Goal: Information Seeking & Learning: Learn about a topic

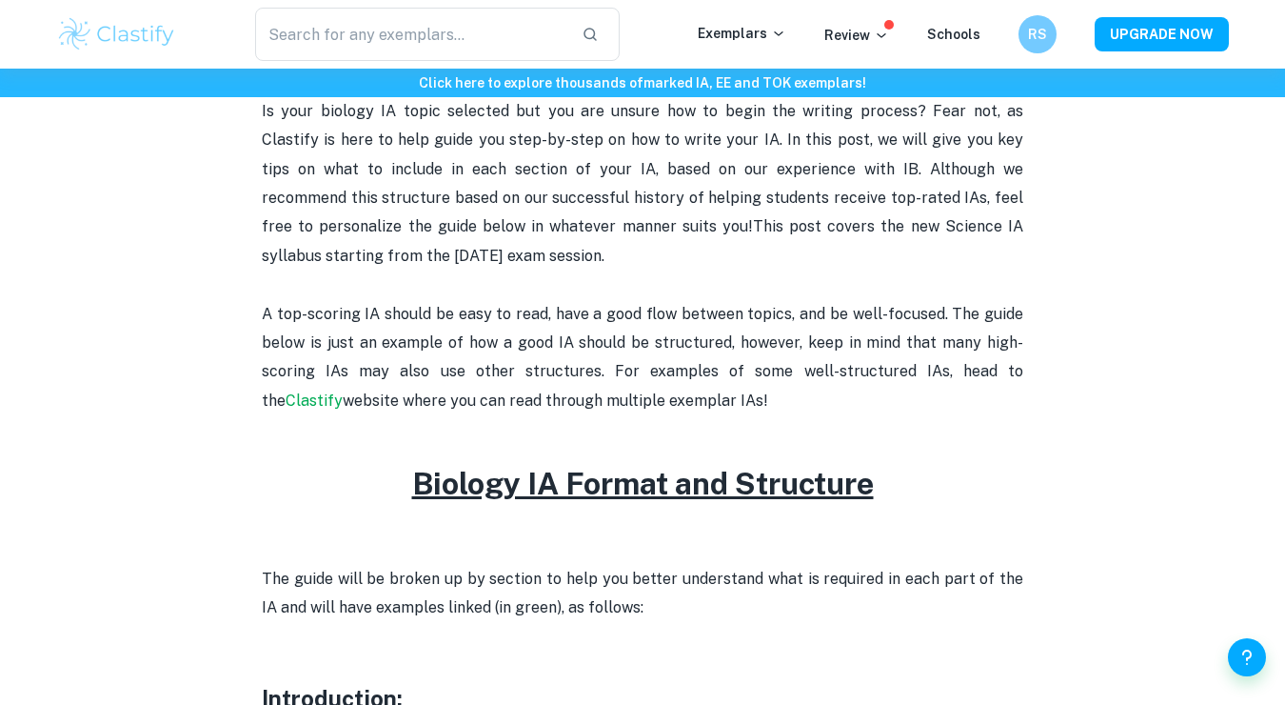
scroll to position [656, 0]
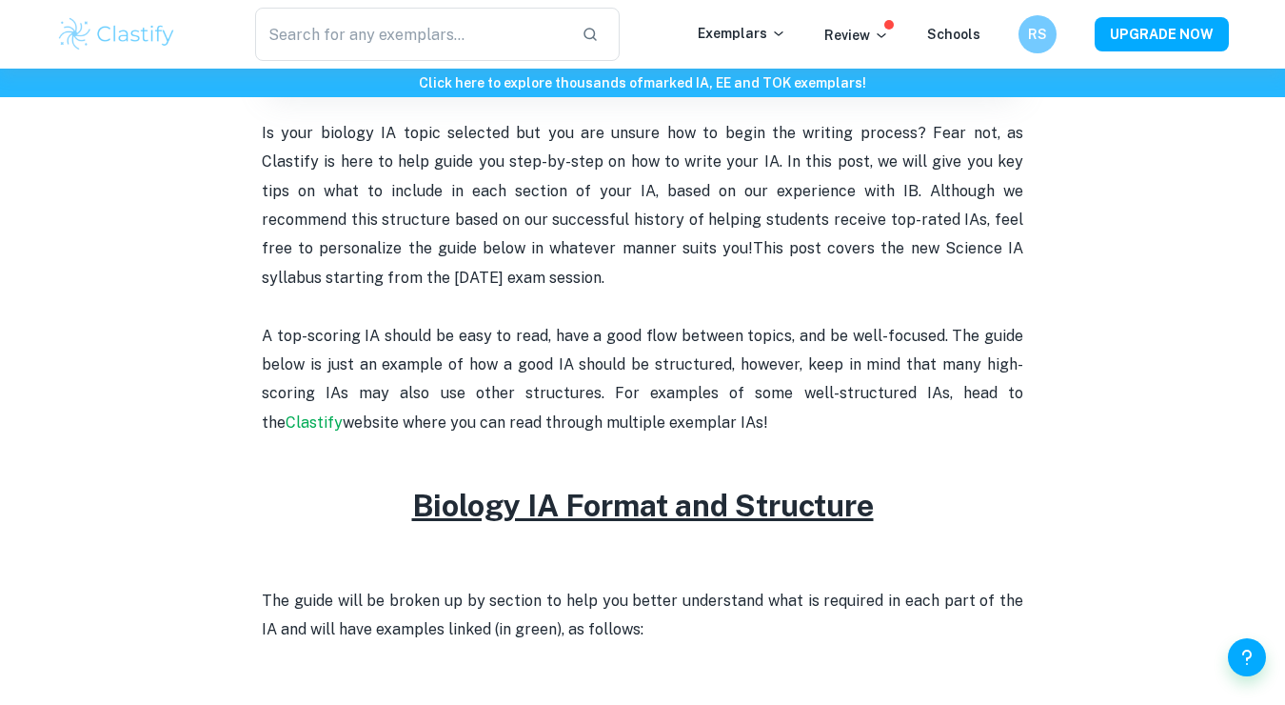
click at [632, 512] on u "Biology IA Format and Structure" at bounding box center [643, 505] width 462 height 35
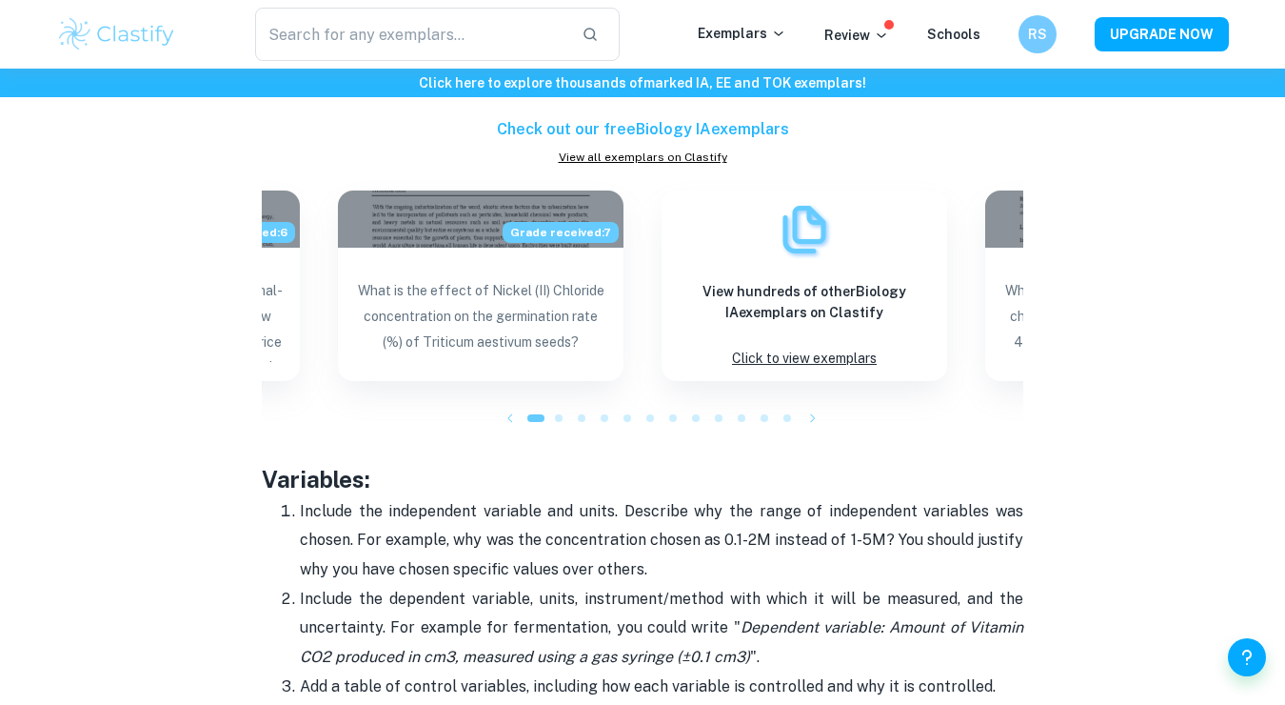
scroll to position [3013, 0]
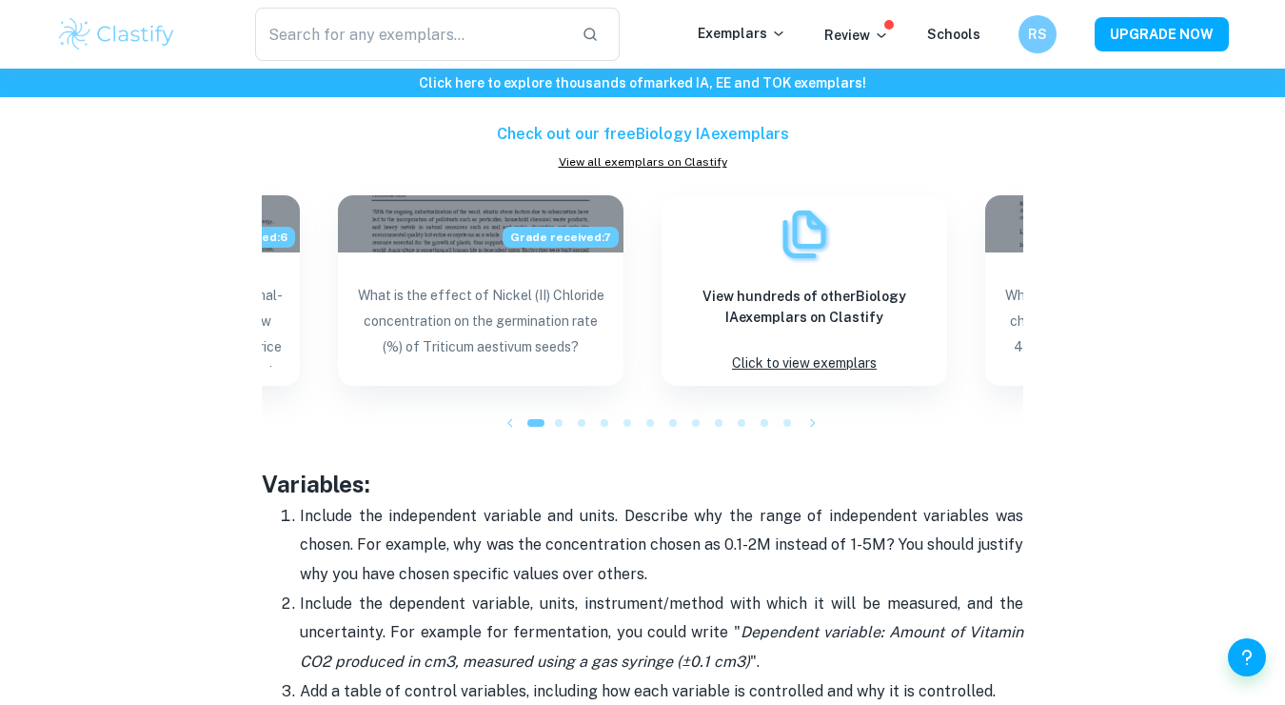
click at [810, 420] on icon "button" at bounding box center [813, 422] width 19 height 19
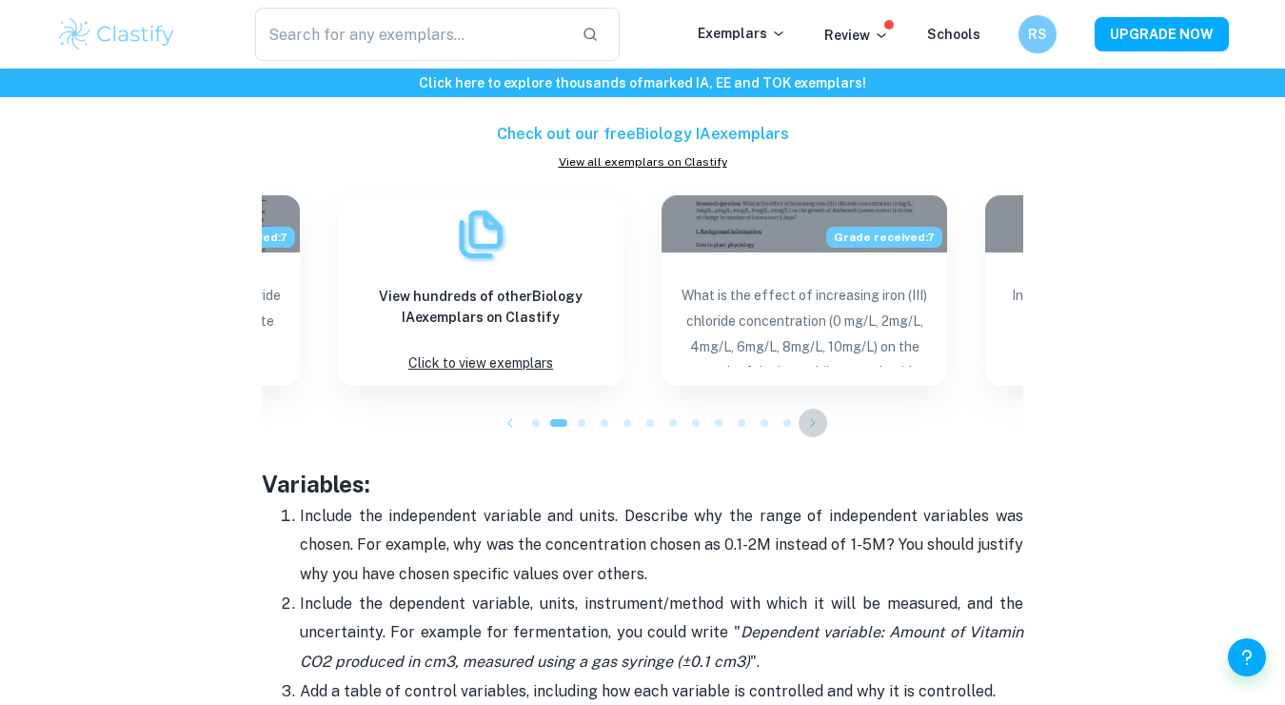
click at [808, 420] on icon "button" at bounding box center [813, 422] width 19 height 19
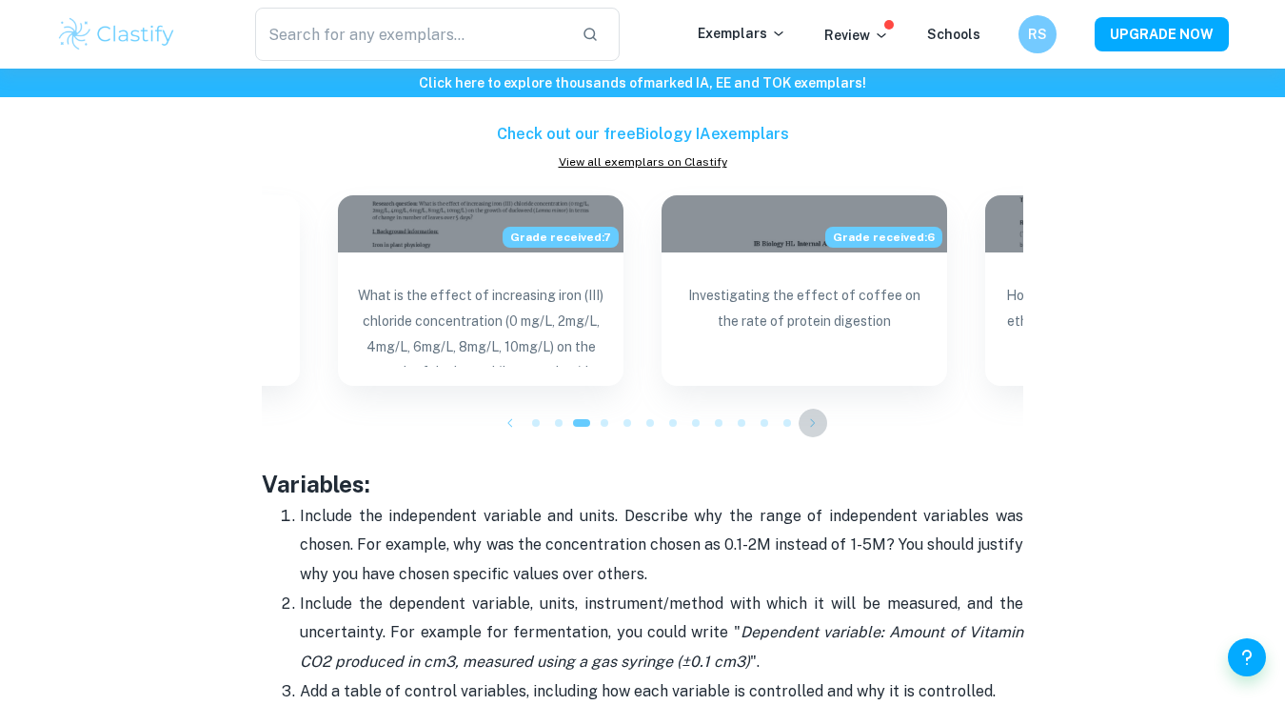
click at [808, 420] on icon "button" at bounding box center [813, 422] width 19 height 19
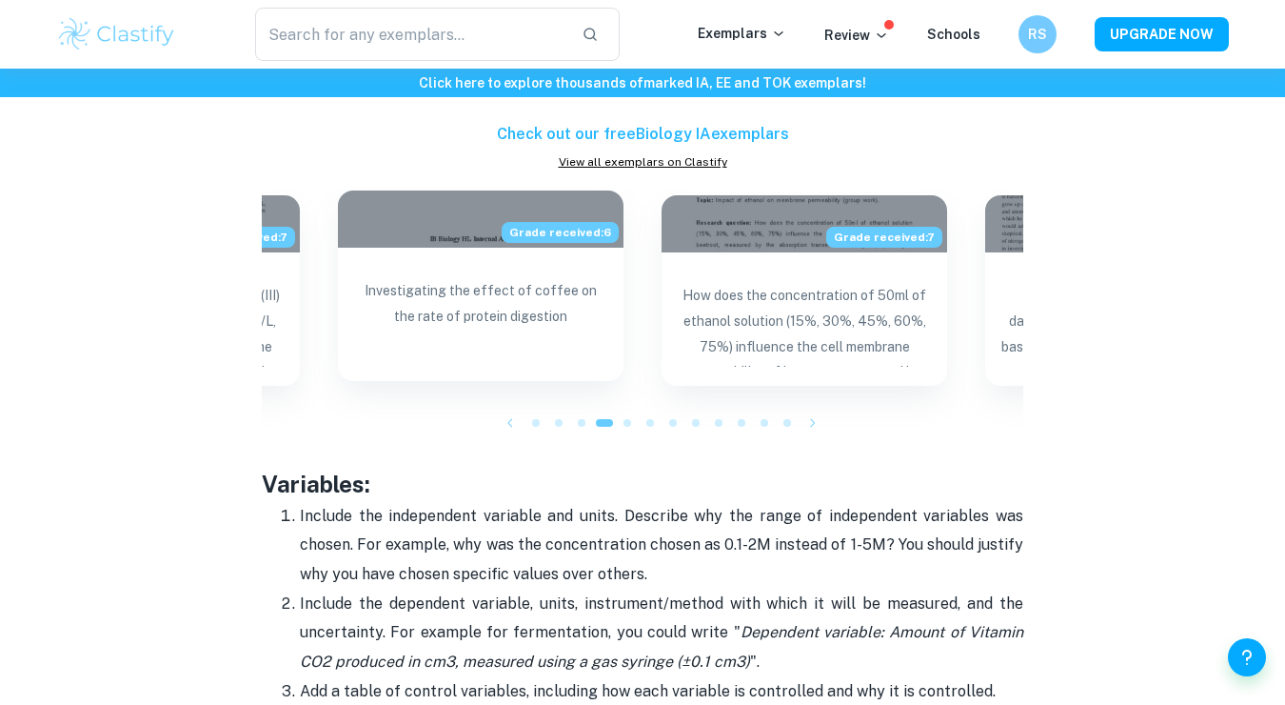
click at [534, 367] on div "Investigating the effect of coffee on the rate of protein digestion" at bounding box center [481, 316] width 286 height 137
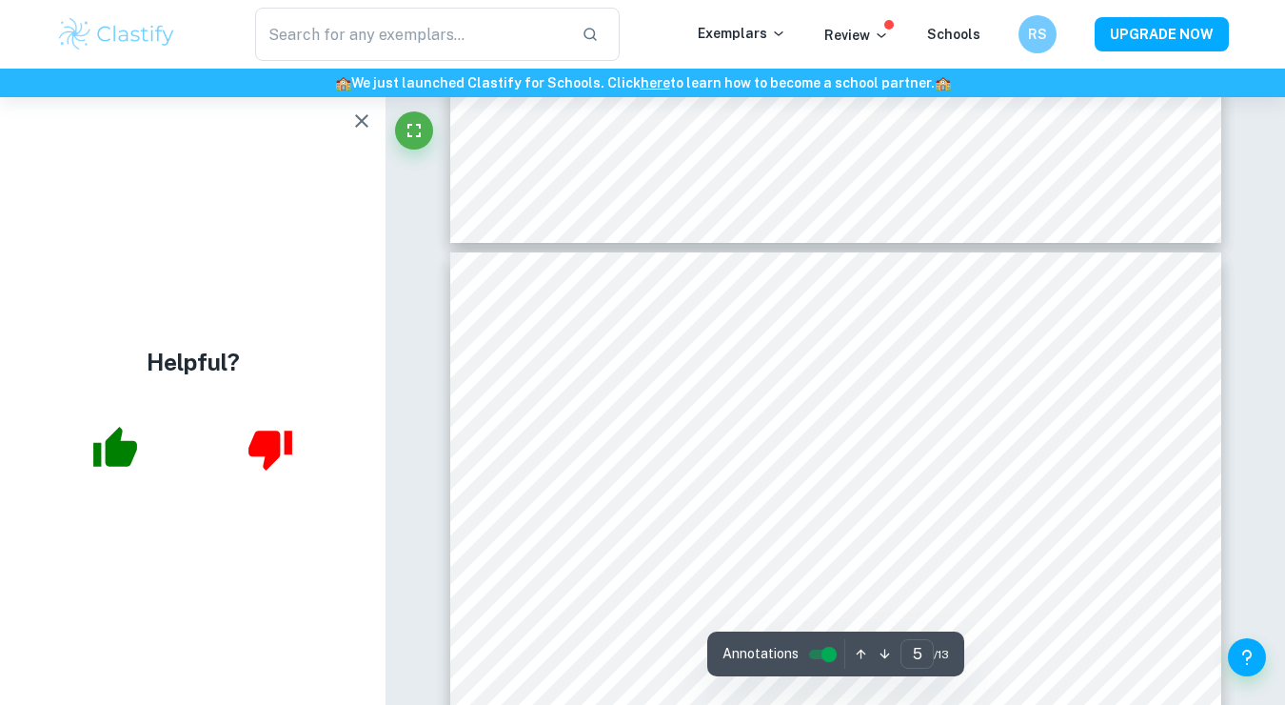
scroll to position [4514, 0]
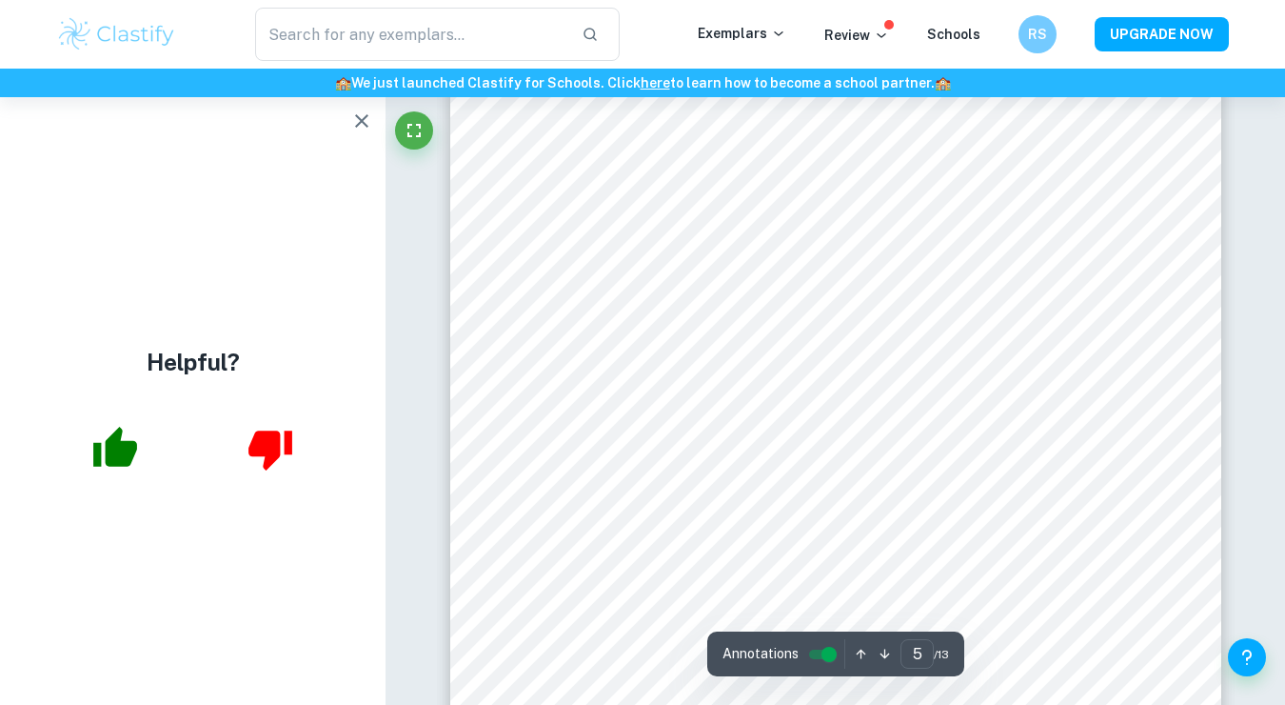
type input "3"
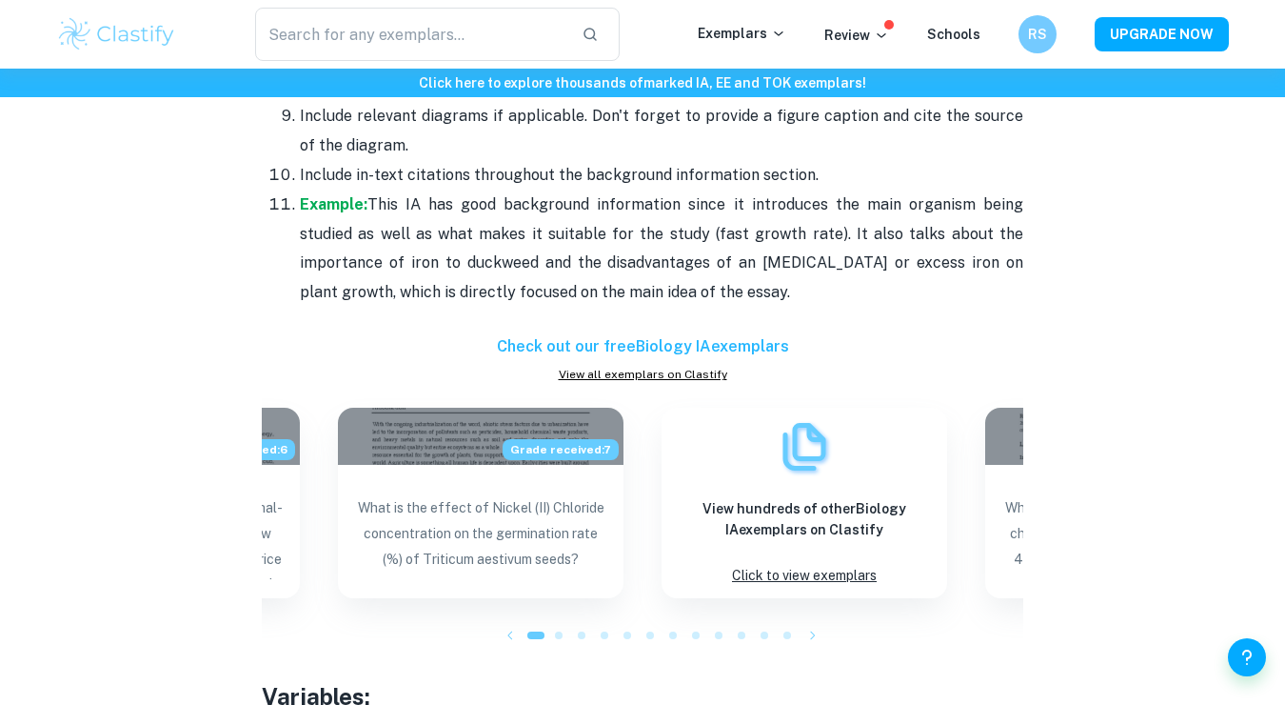
scroll to position [2802, 0]
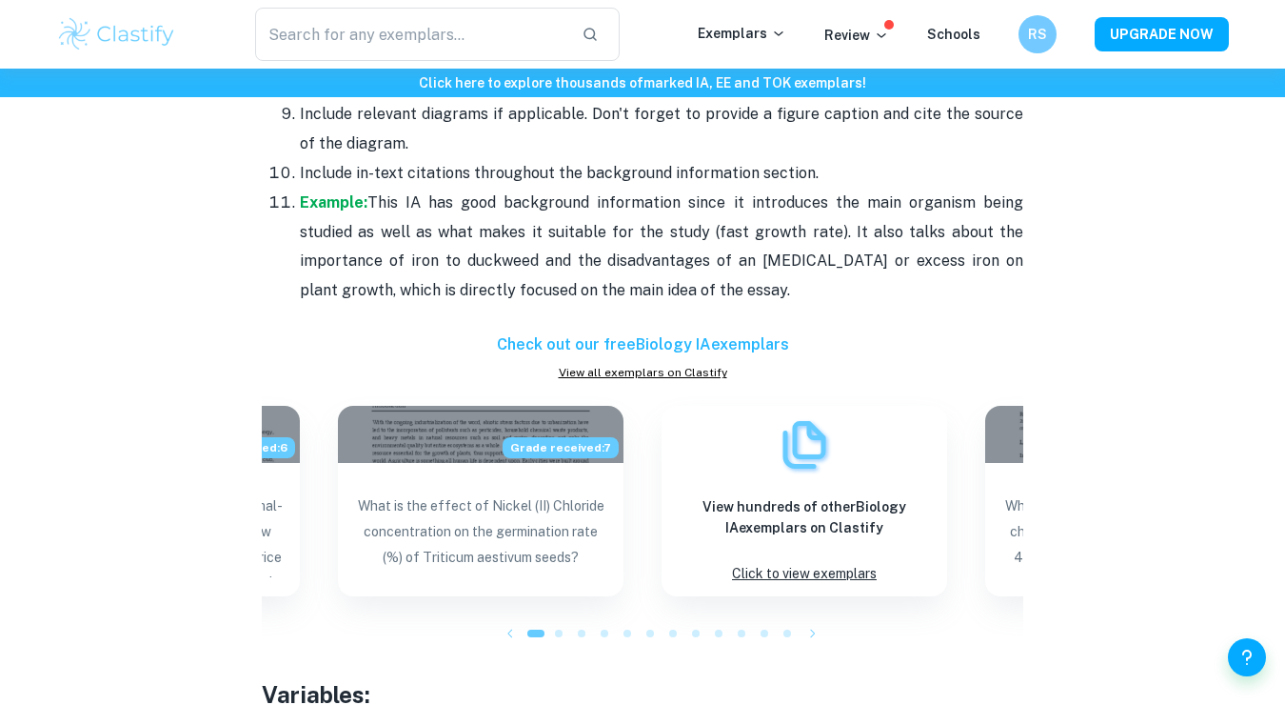
click at [505, 633] on icon "button" at bounding box center [510, 633] width 19 height 19
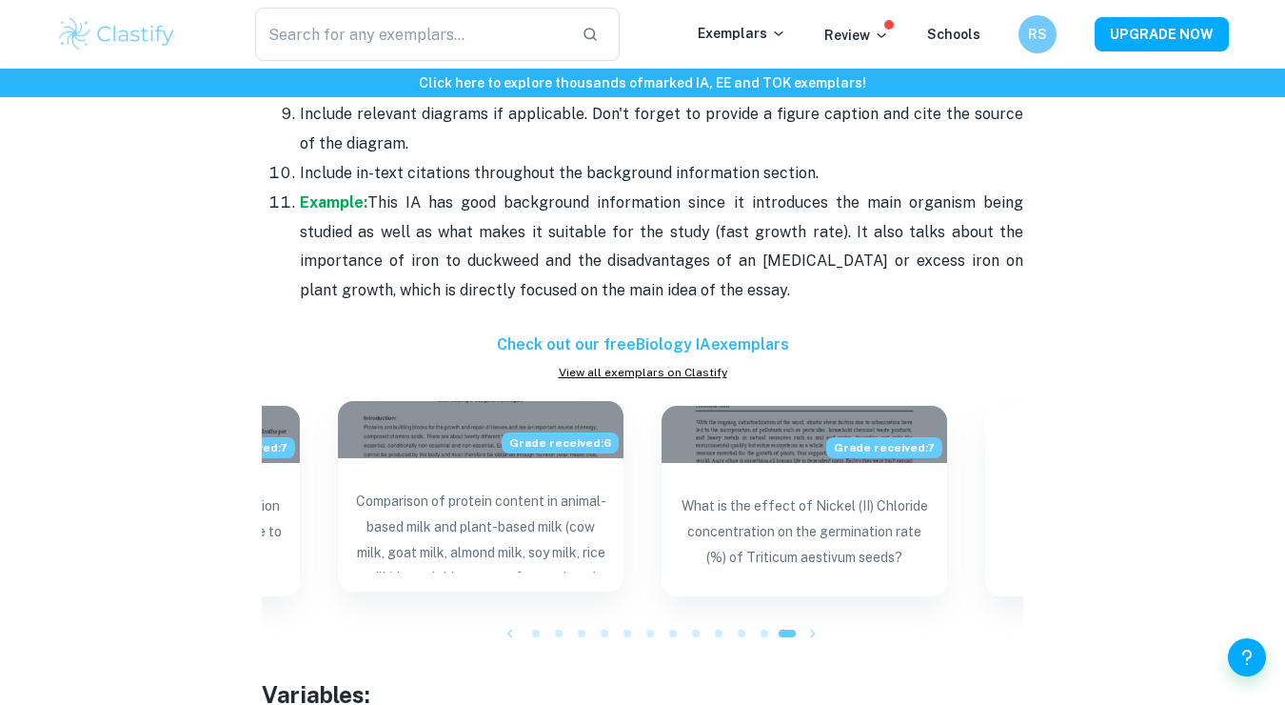
click at [472, 531] on p "Comparison of protein content in animal-based milk and plant-based milk (cow mi…" at bounding box center [480, 530] width 255 height 84
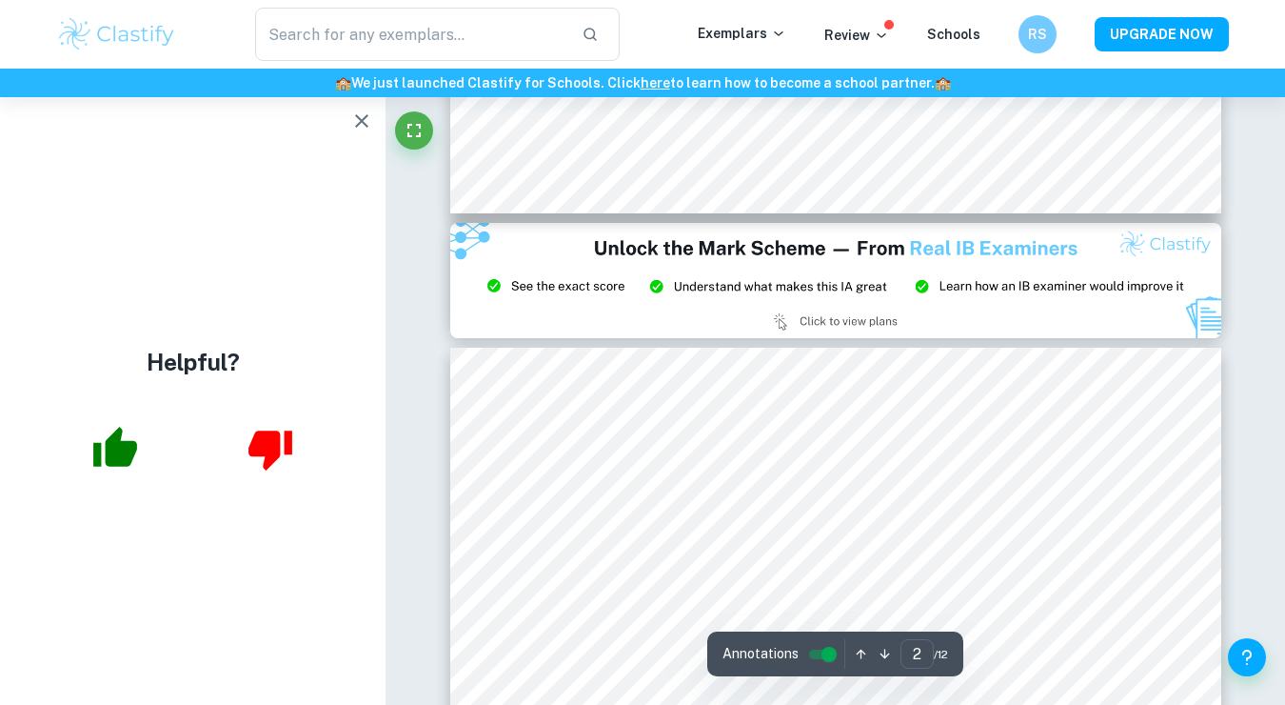
type input "3"
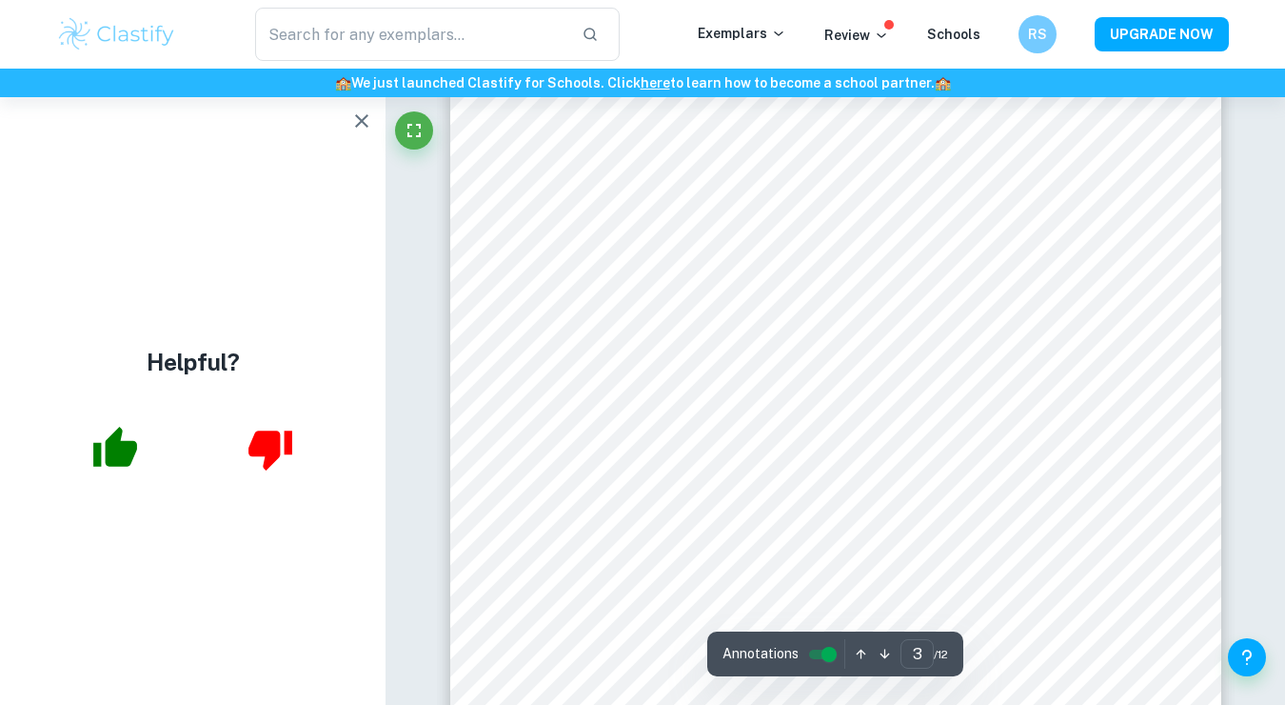
scroll to position [2538, 0]
click at [364, 112] on icon "button" at bounding box center [361, 120] width 23 height 23
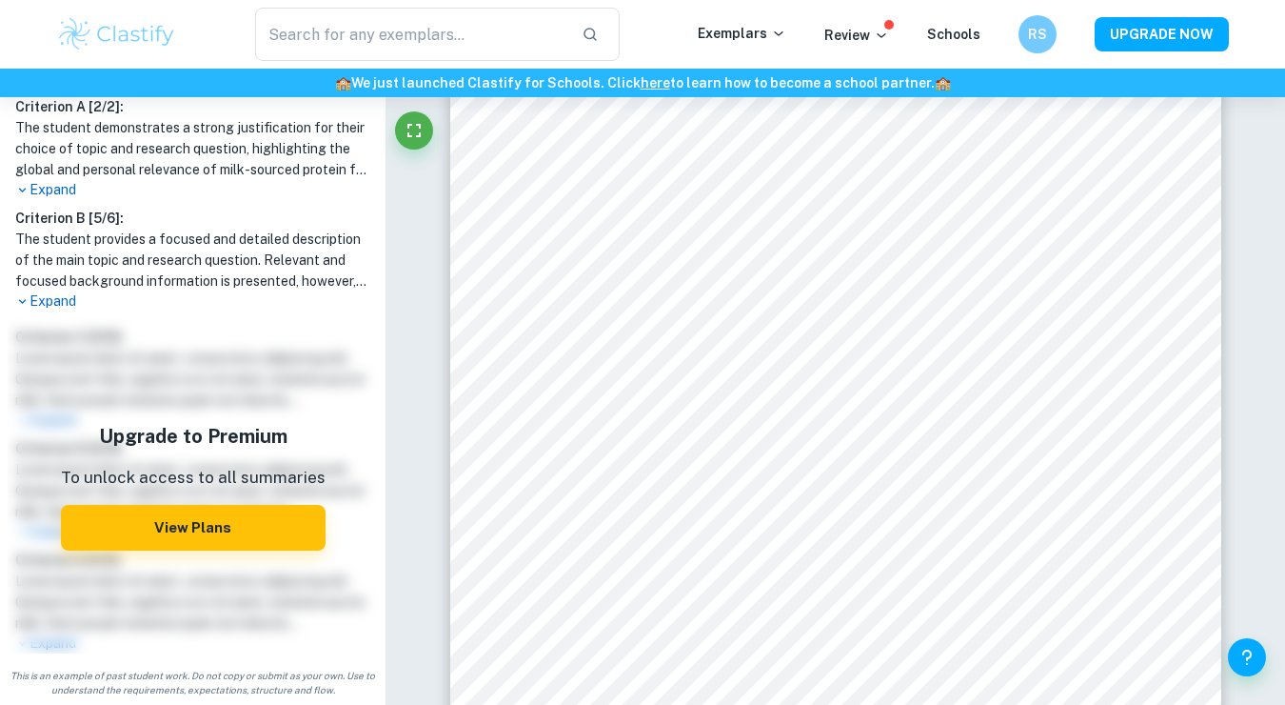
scroll to position [0, 0]
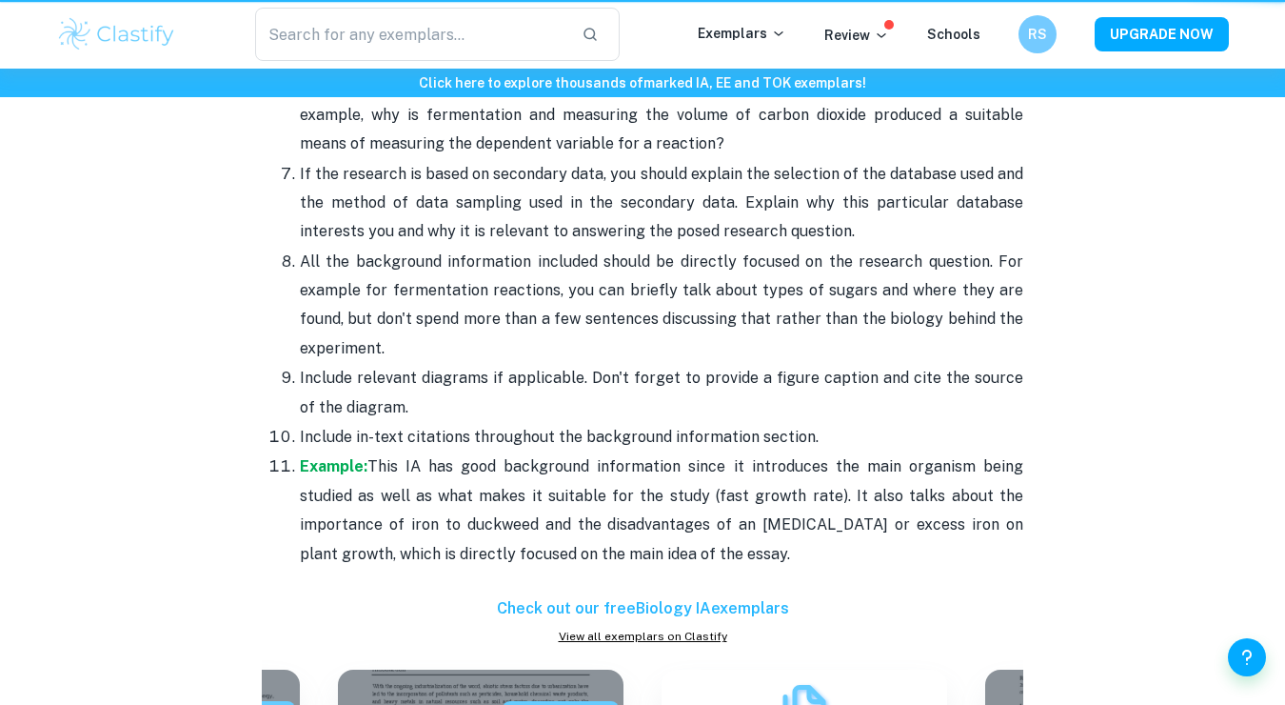
scroll to position [2802, 0]
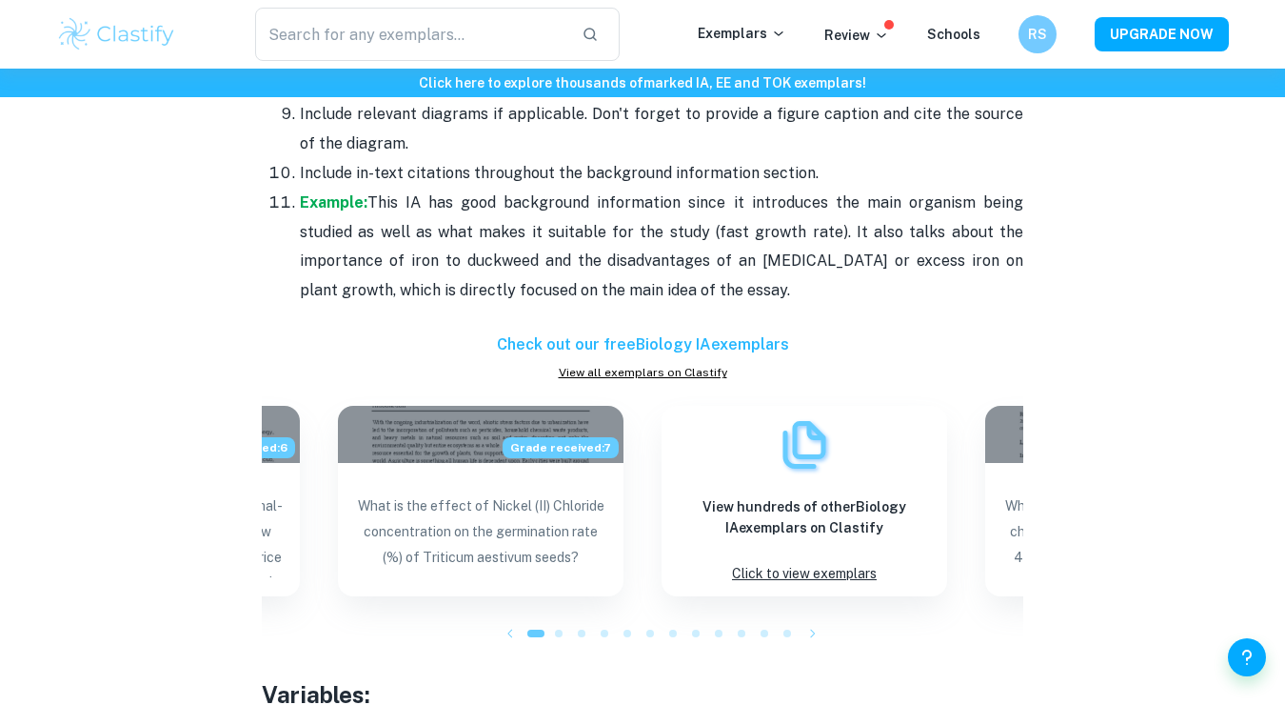
click at [505, 632] on icon "button" at bounding box center [510, 633] width 19 height 19
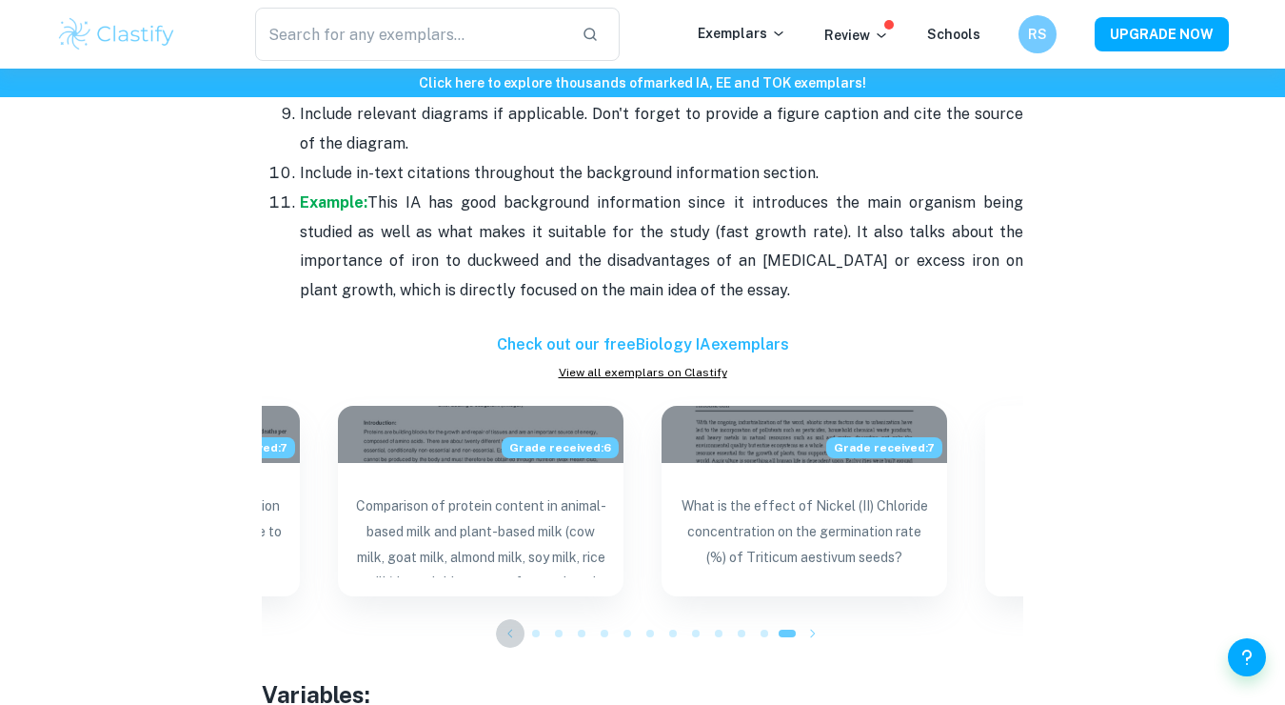
click at [505, 632] on icon "button" at bounding box center [510, 633] width 19 height 19
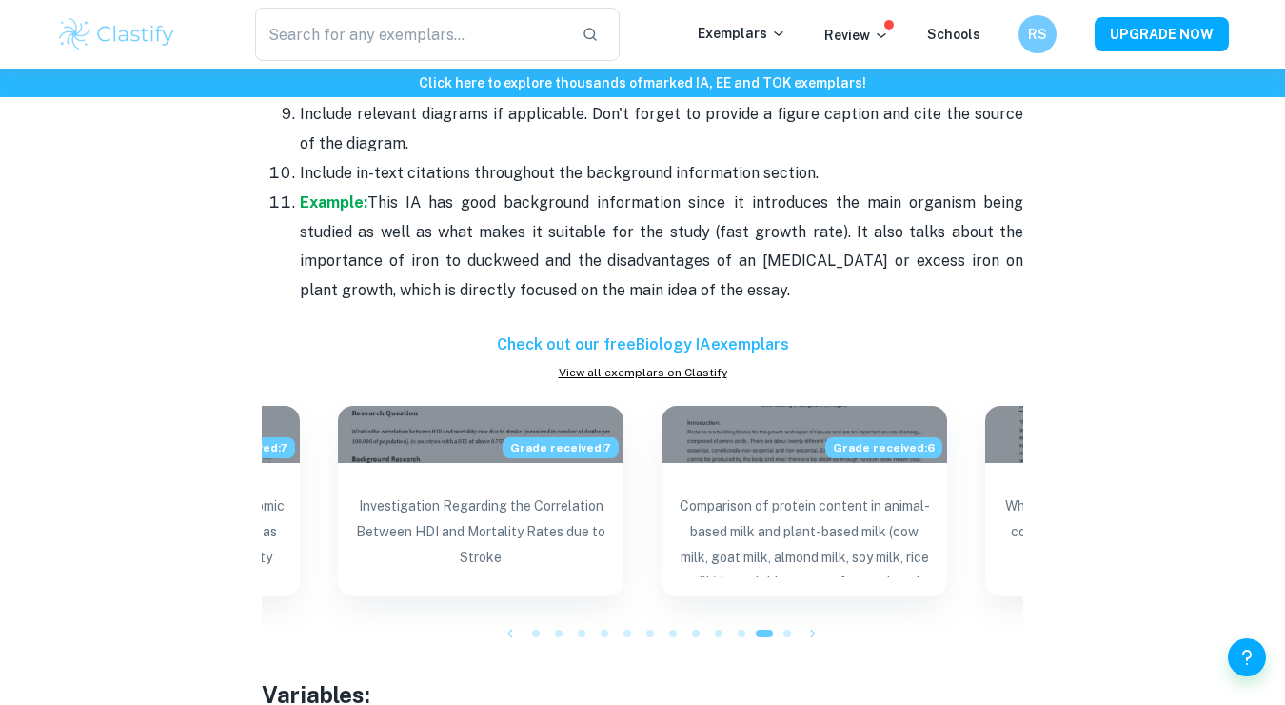
click at [505, 632] on icon "button" at bounding box center [510, 633] width 19 height 19
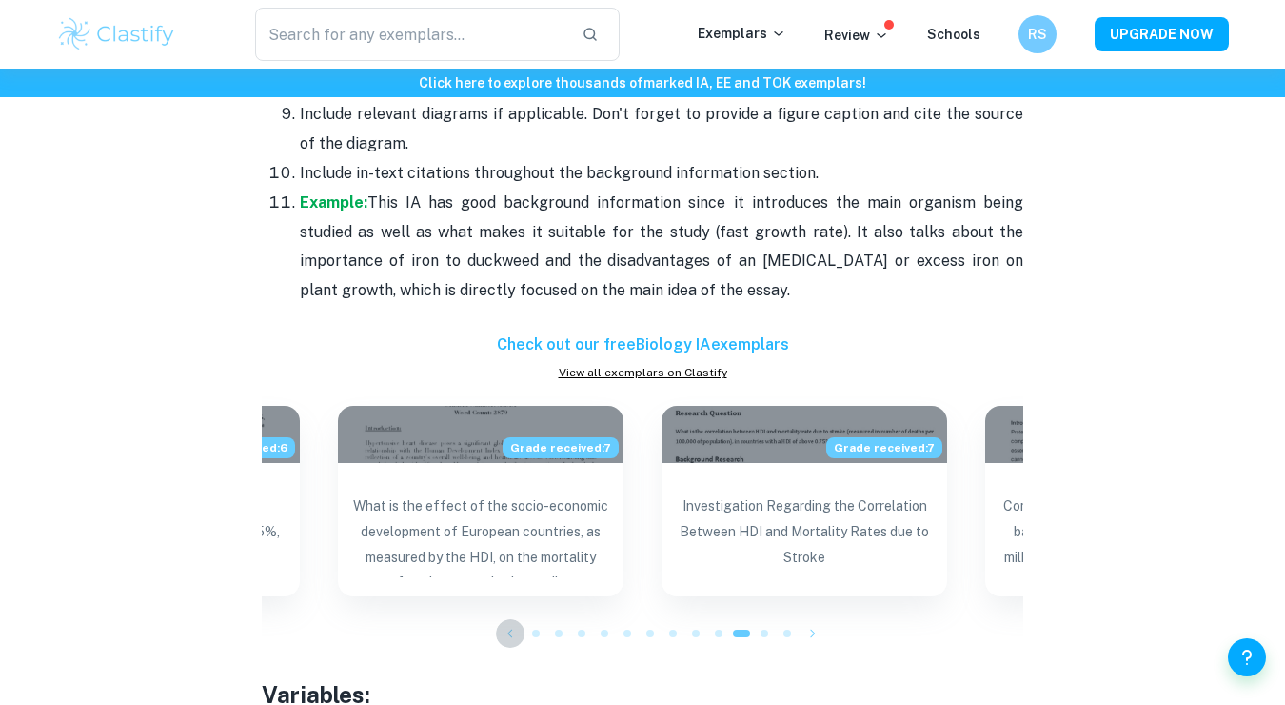
click at [506, 631] on icon "button" at bounding box center [510, 633] width 19 height 19
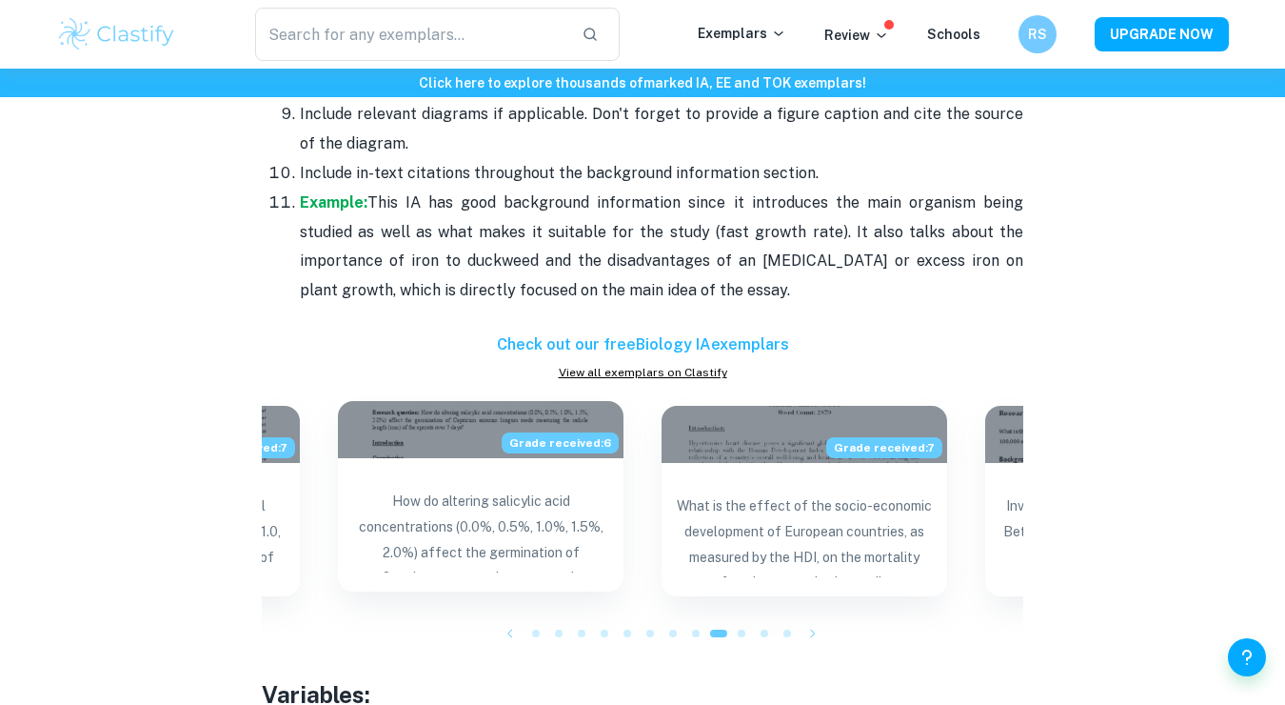
click at [453, 508] on p "How do altering salicylic acid concentrations (0.0%, 0.5%, 1.0%, 1.5%, 2.0%) af…" at bounding box center [480, 530] width 255 height 84
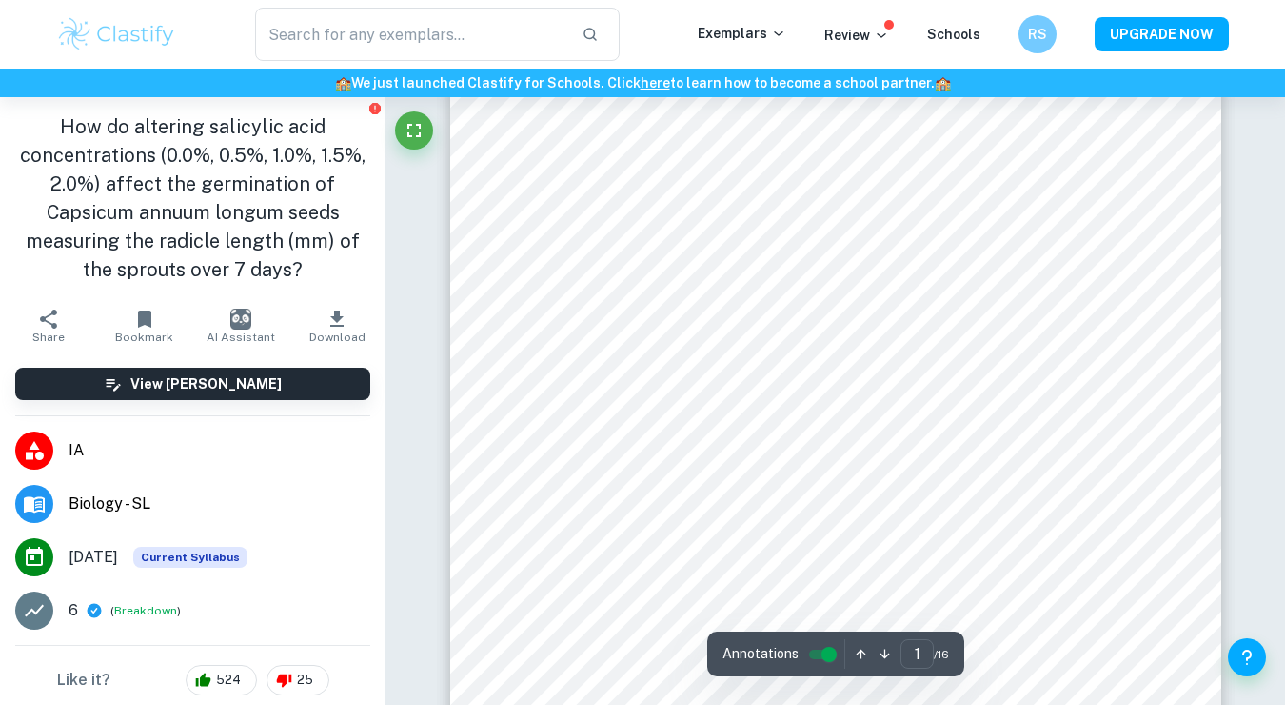
scroll to position [44, 0]
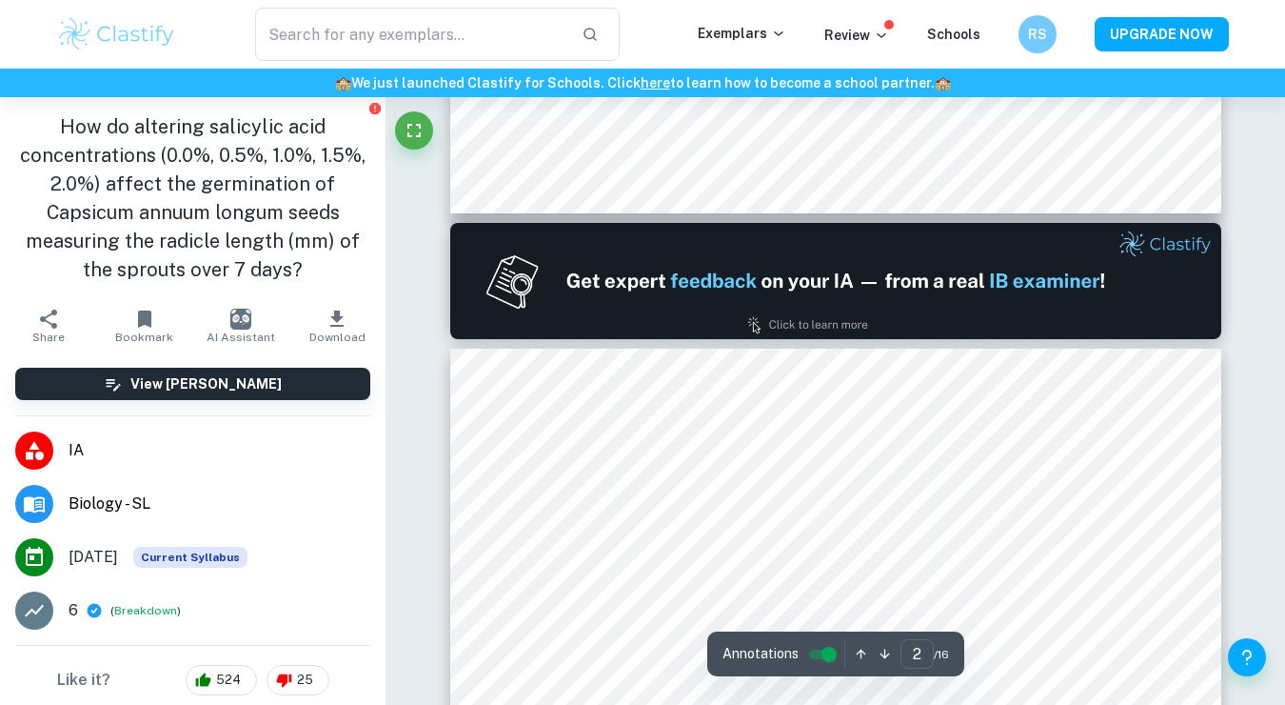
type input "1"
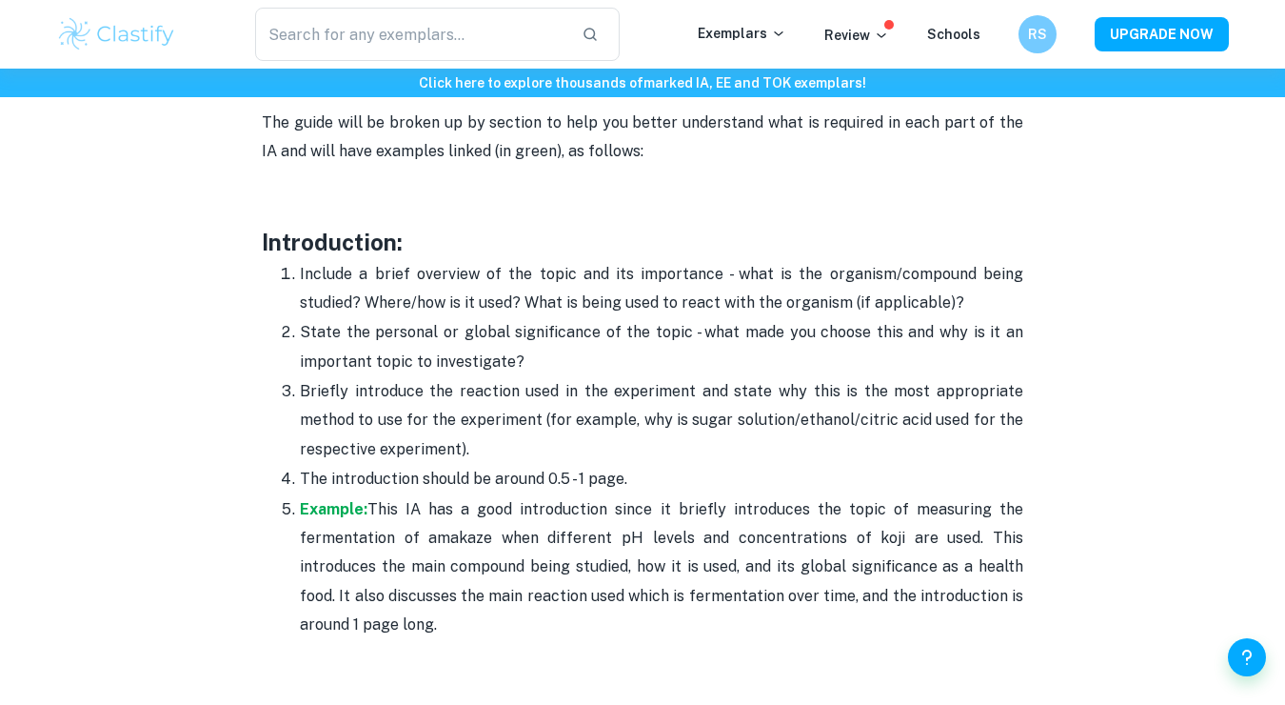
scroll to position [1152, 0]
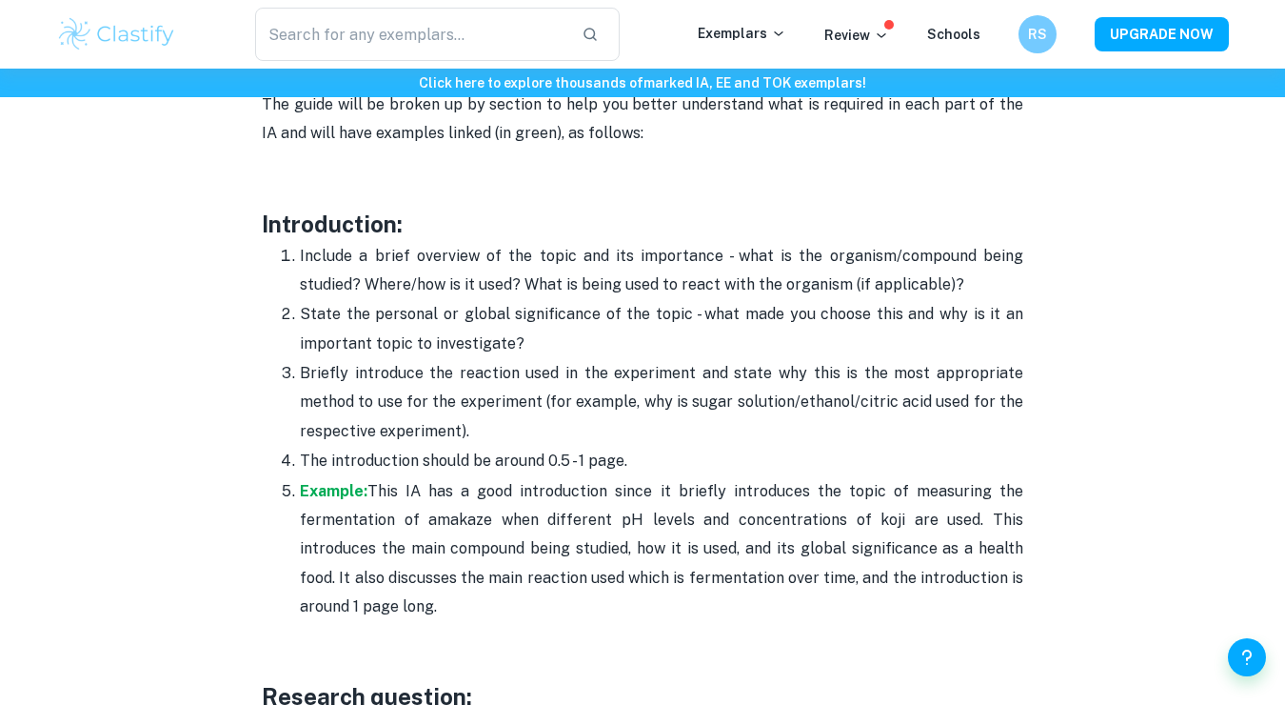
drag, startPoint x: 301, startPoint y: 255, endPoint x: 452, endPoint y: 606, distance: 381.7
click at [452, 606] on ol "Include a brief overview of the topic and its importance - what is the organism…" at bounding box center [643, 431] width 762 height 381
copy ol "Include a brief overview of the topic and its importance - what is the organism…"
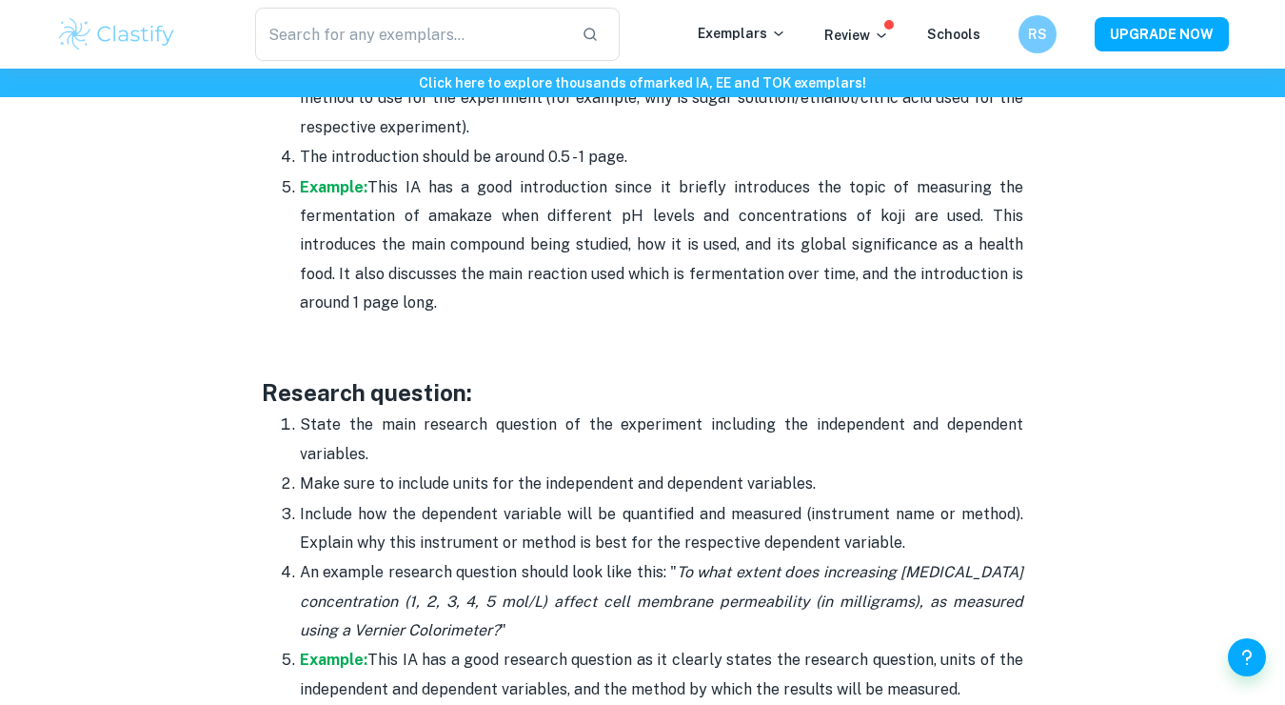
scroll to position [1445, 0]
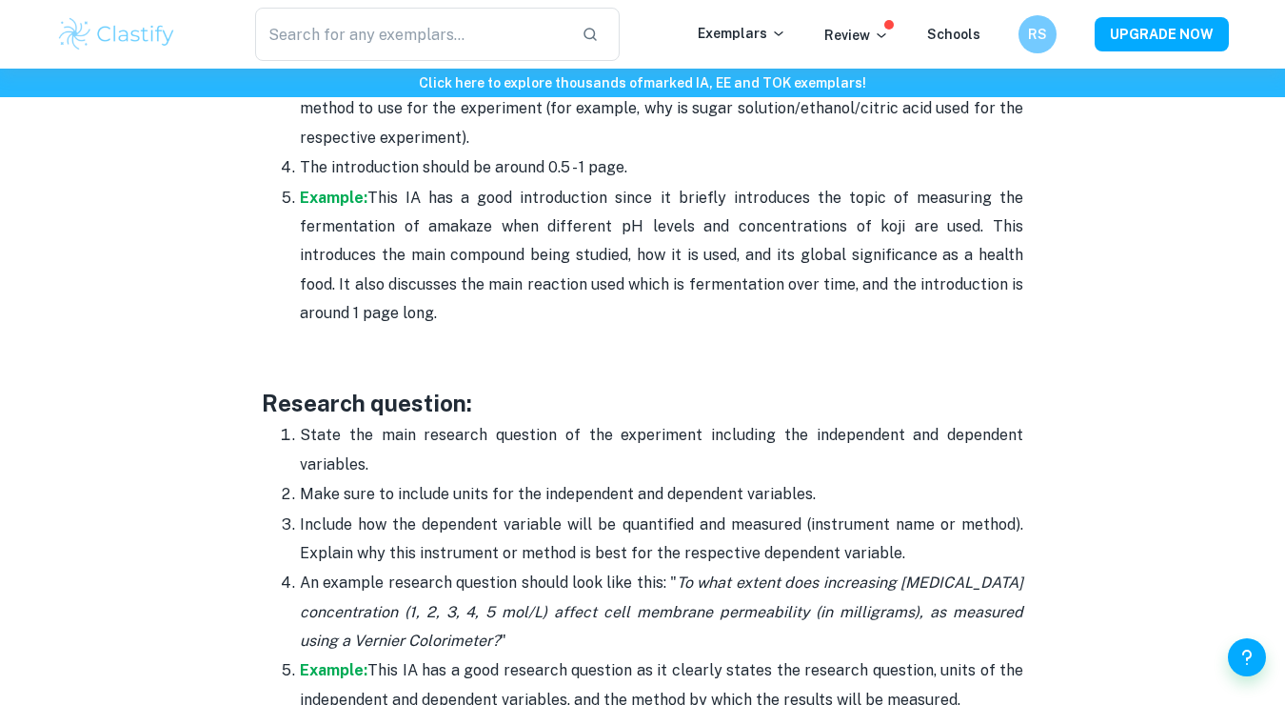
click at [395, 341] on p at bounding box center [643, 342] width 762 height 29
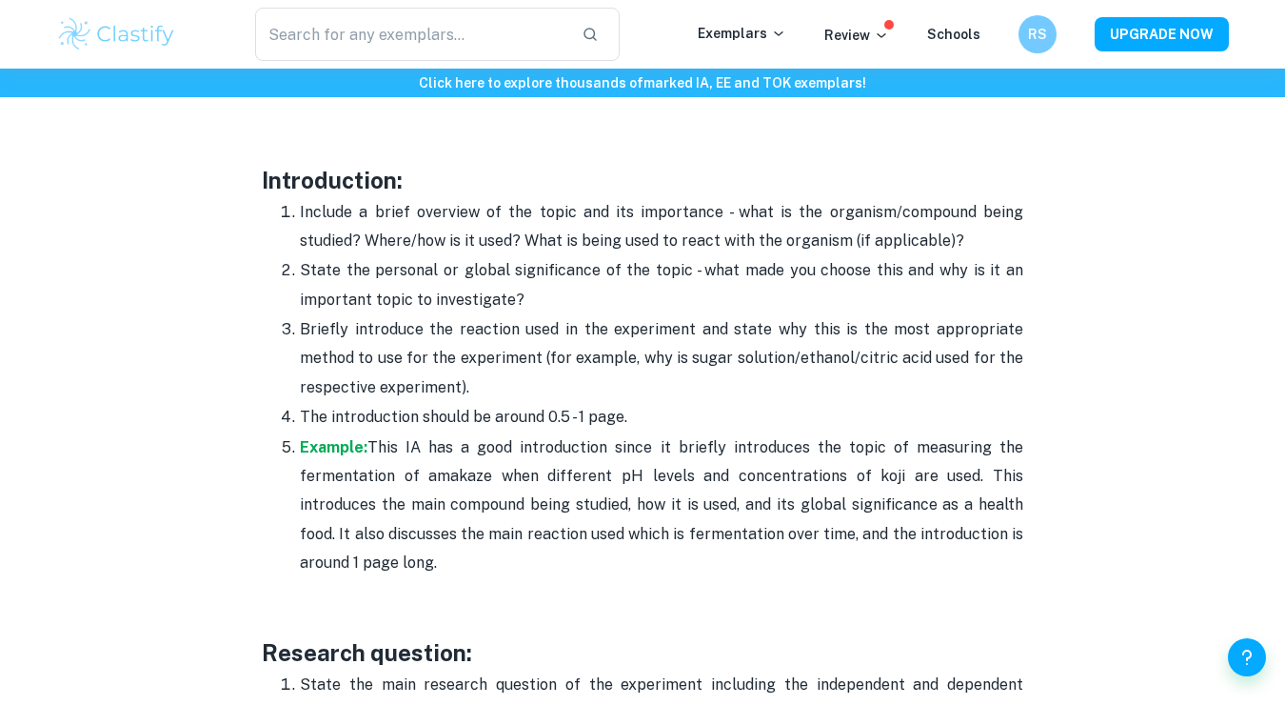
scroll to position [1194, 0]
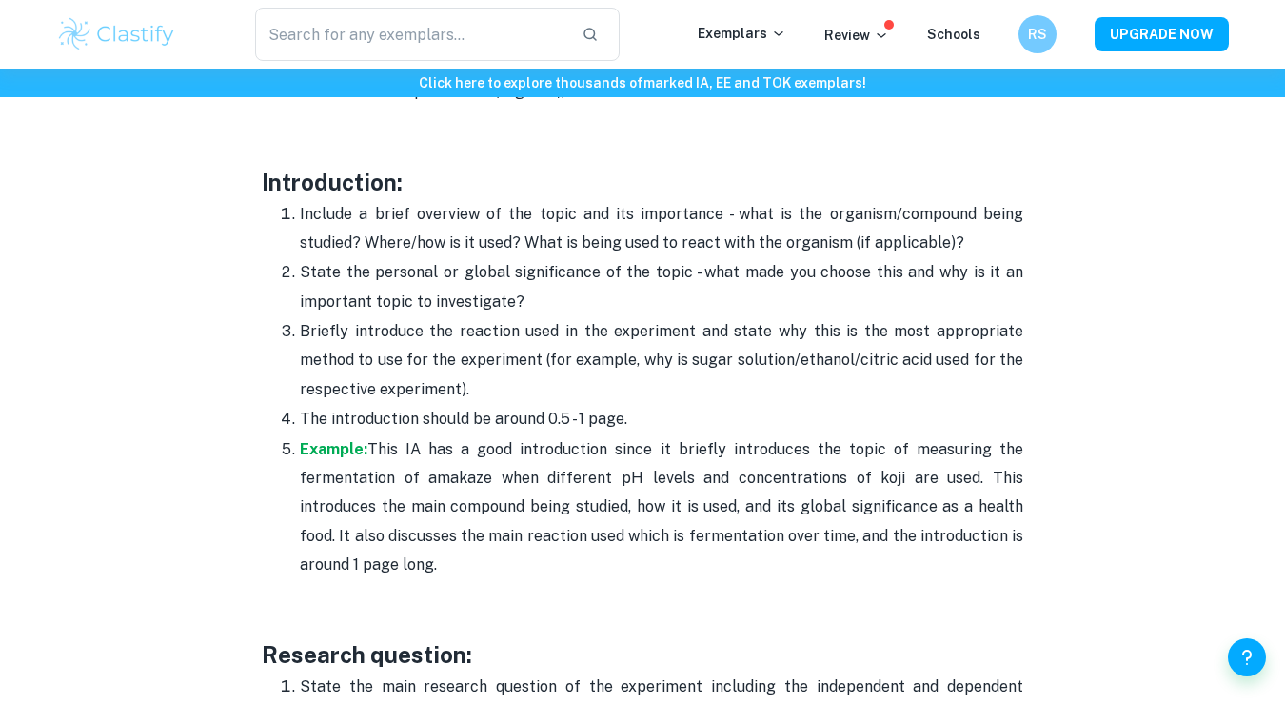
drag, startPoint x: 387, startPoint y: 315, endPoint x: 282, endPoint y: 205, distance: 152.2
click at [282, 205] on ol "Include a brief overview of the topic and its importance - what is the organism…" at bounding box center [643, 389] width 762 height 381
copy ol "Include a brief overview of the topic and its importance - what is the organism…"
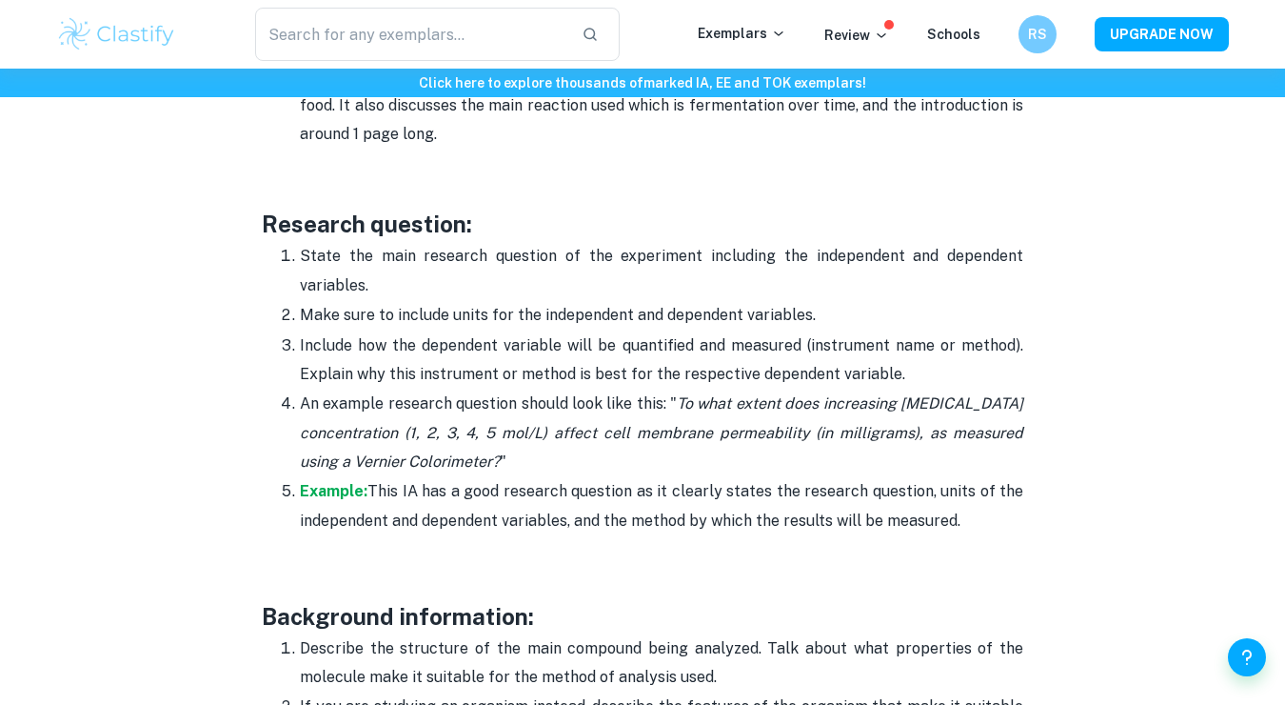
click at [284, 440] on ol "State the main research question of the experiment including the independent an…" at bounding box center [643, 388] width 762 height 294
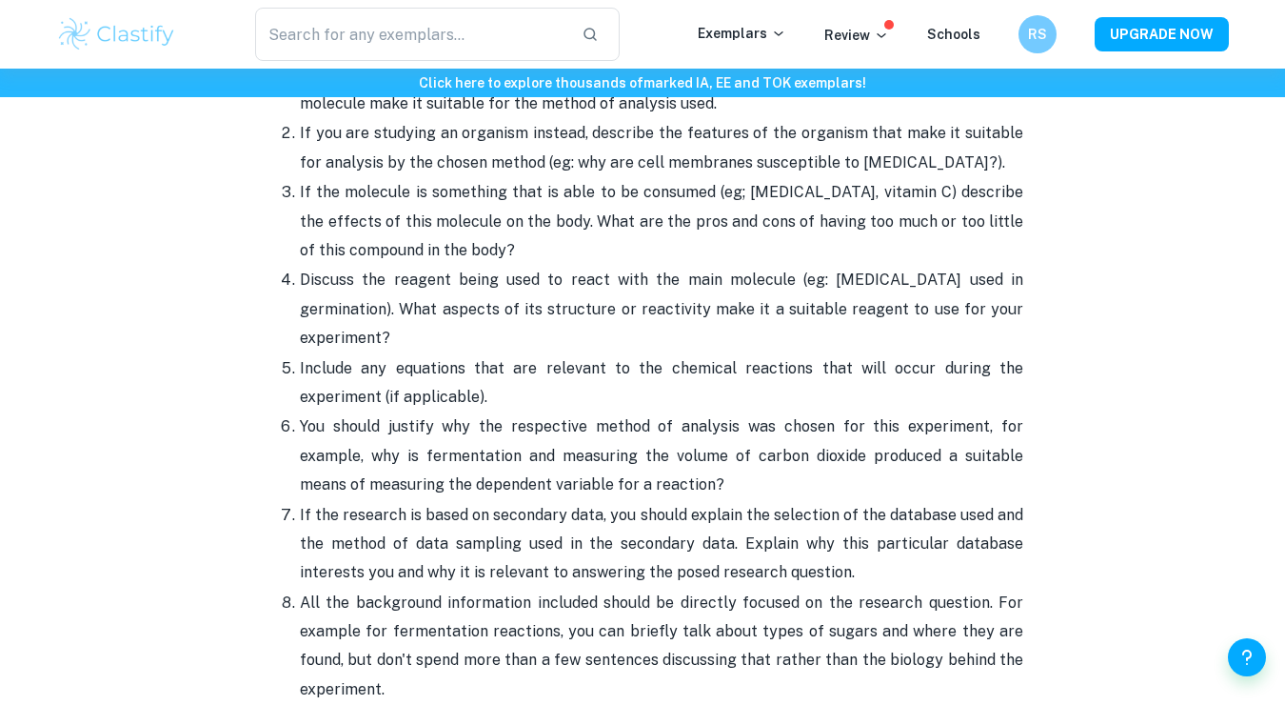
scroll to position [2200, 0]
